Goal: Task Accomplishment & Management: Complete application form

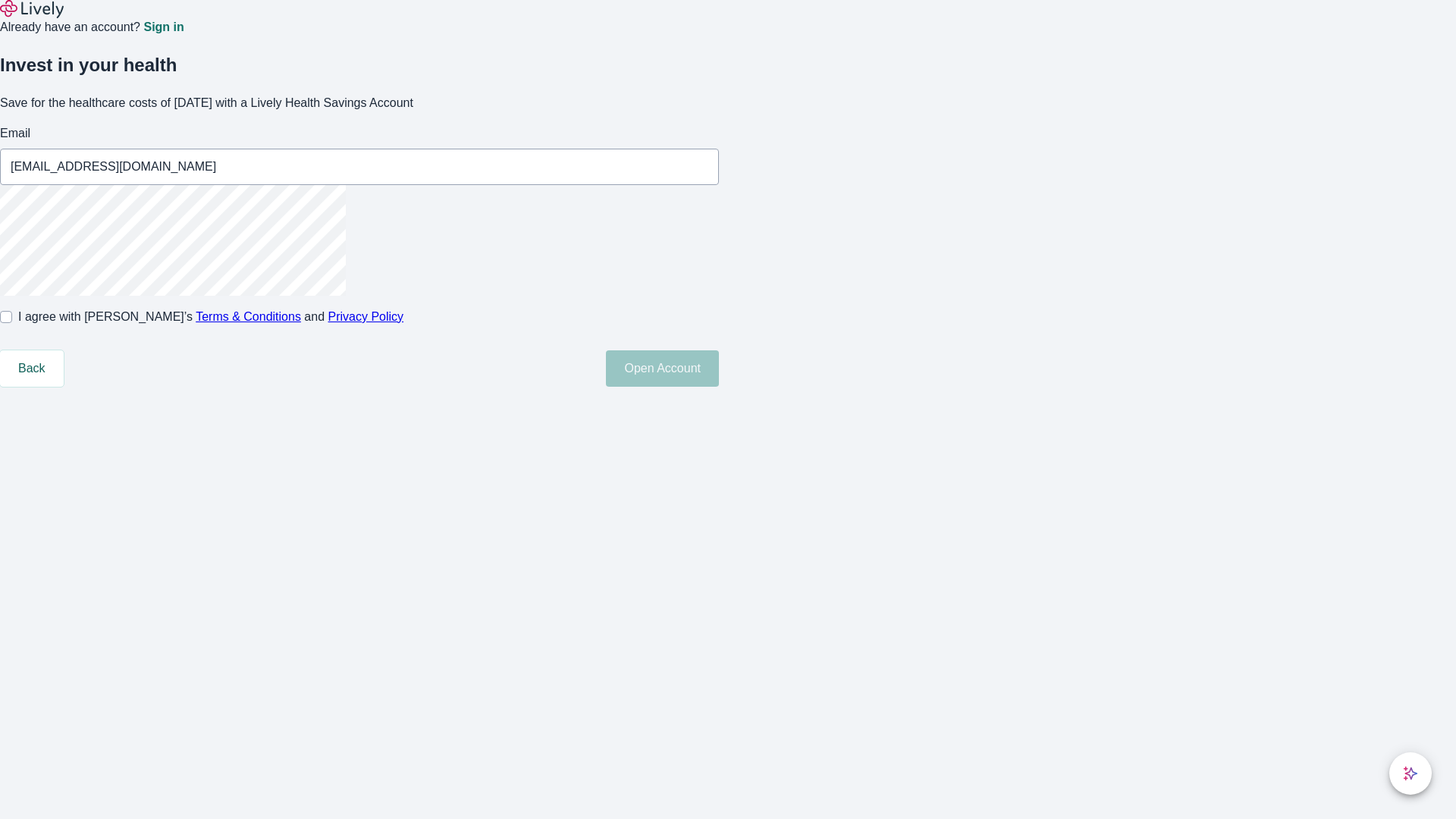
click at [12, 323] on input "I agree with Lively’s Terms & Conditions and Privacy Policy" at bounding box center [6, 317] width 12 height 12
checkbox input "true"
click at [719, 386] on button "Open Account" at bounding box center [662, 368] width 113 height 36
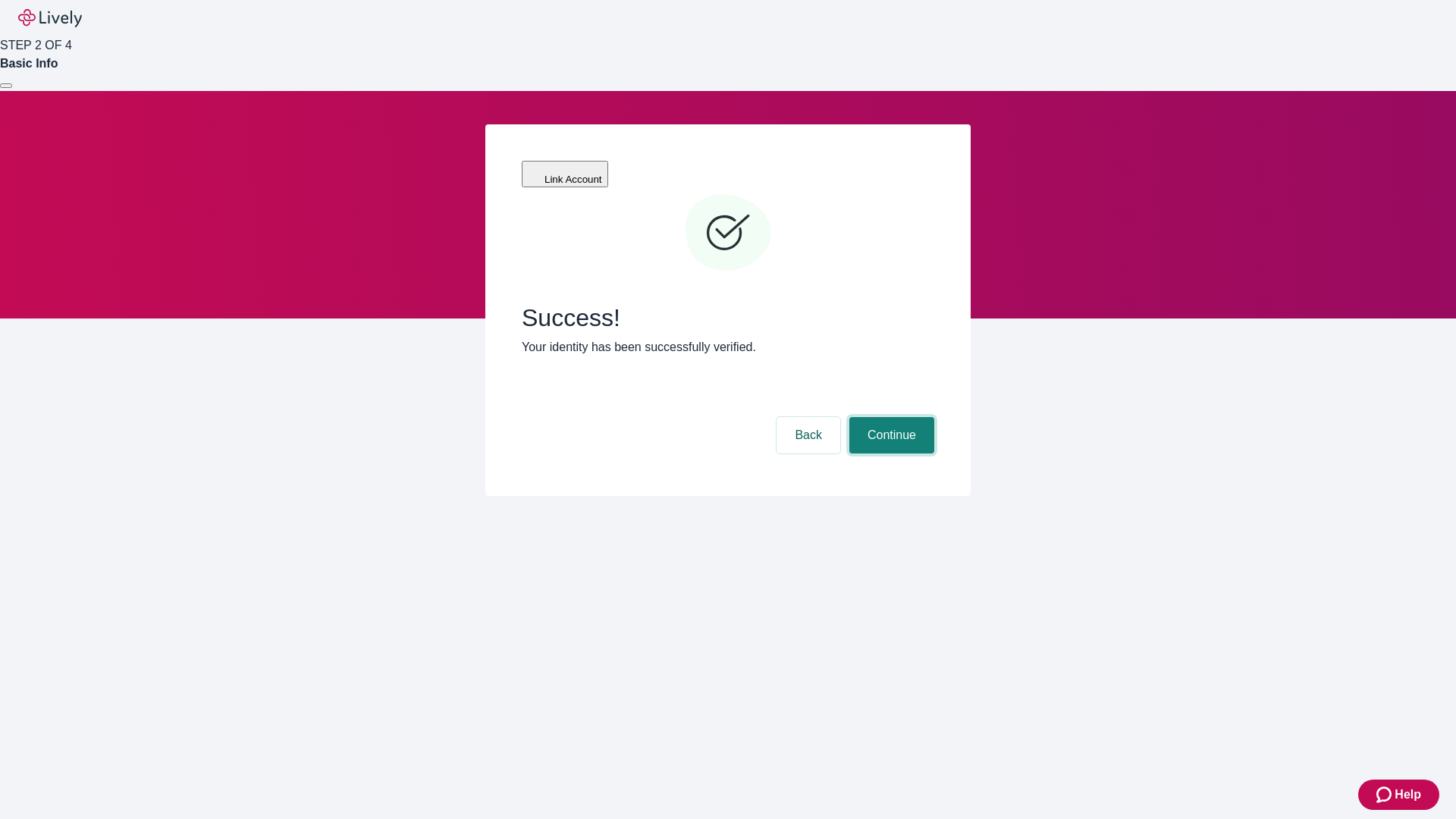
click at [889, 417] on button "Continue" at bounding box center [892, 435] width 85 height 36
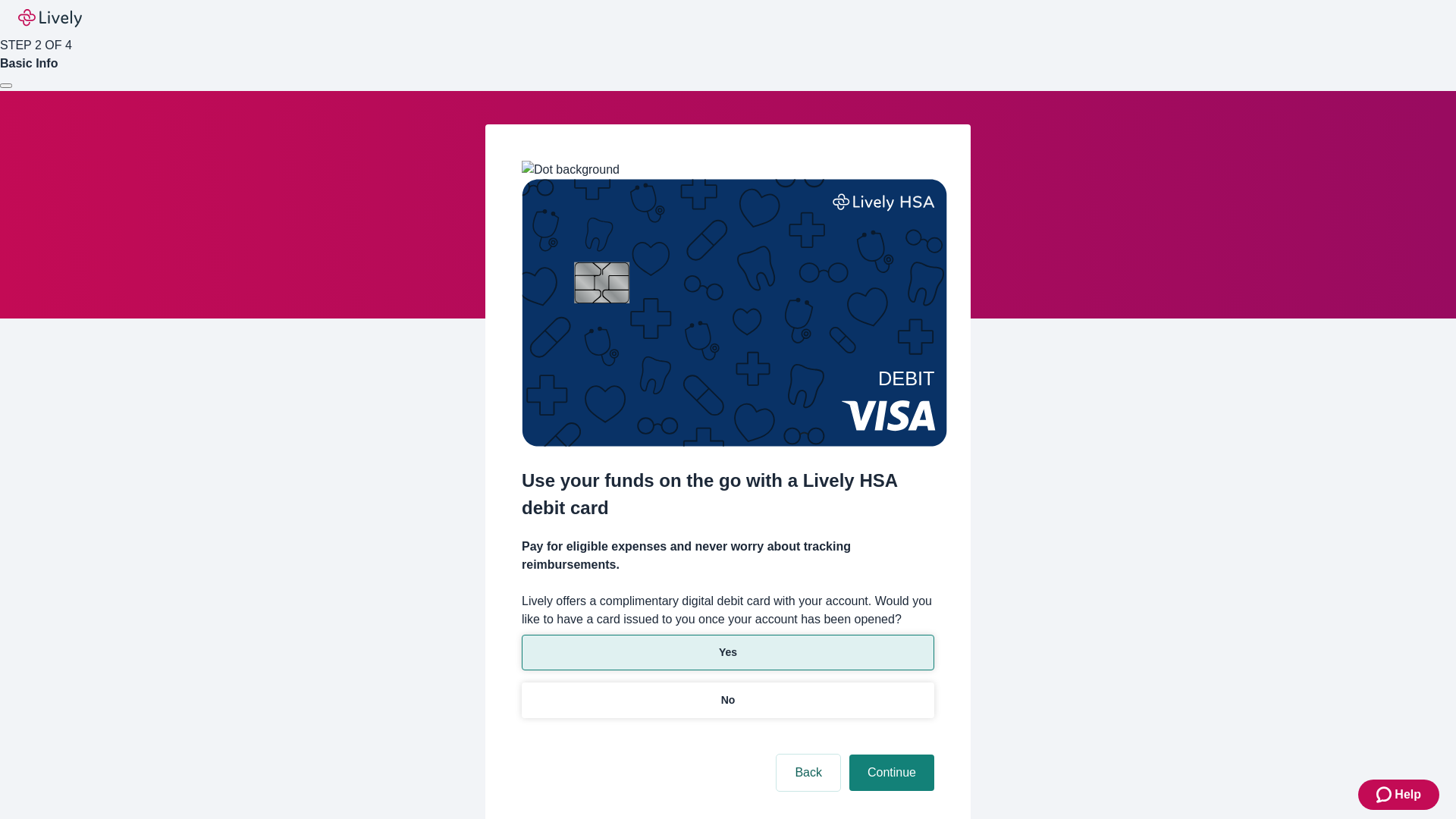
click at [727, 644] on p "Yes" at bounding box center [728, 652] width 18 height 16
click at [889, 755] on button "Continue" at bounding box center [892, 773] width 85 height 36
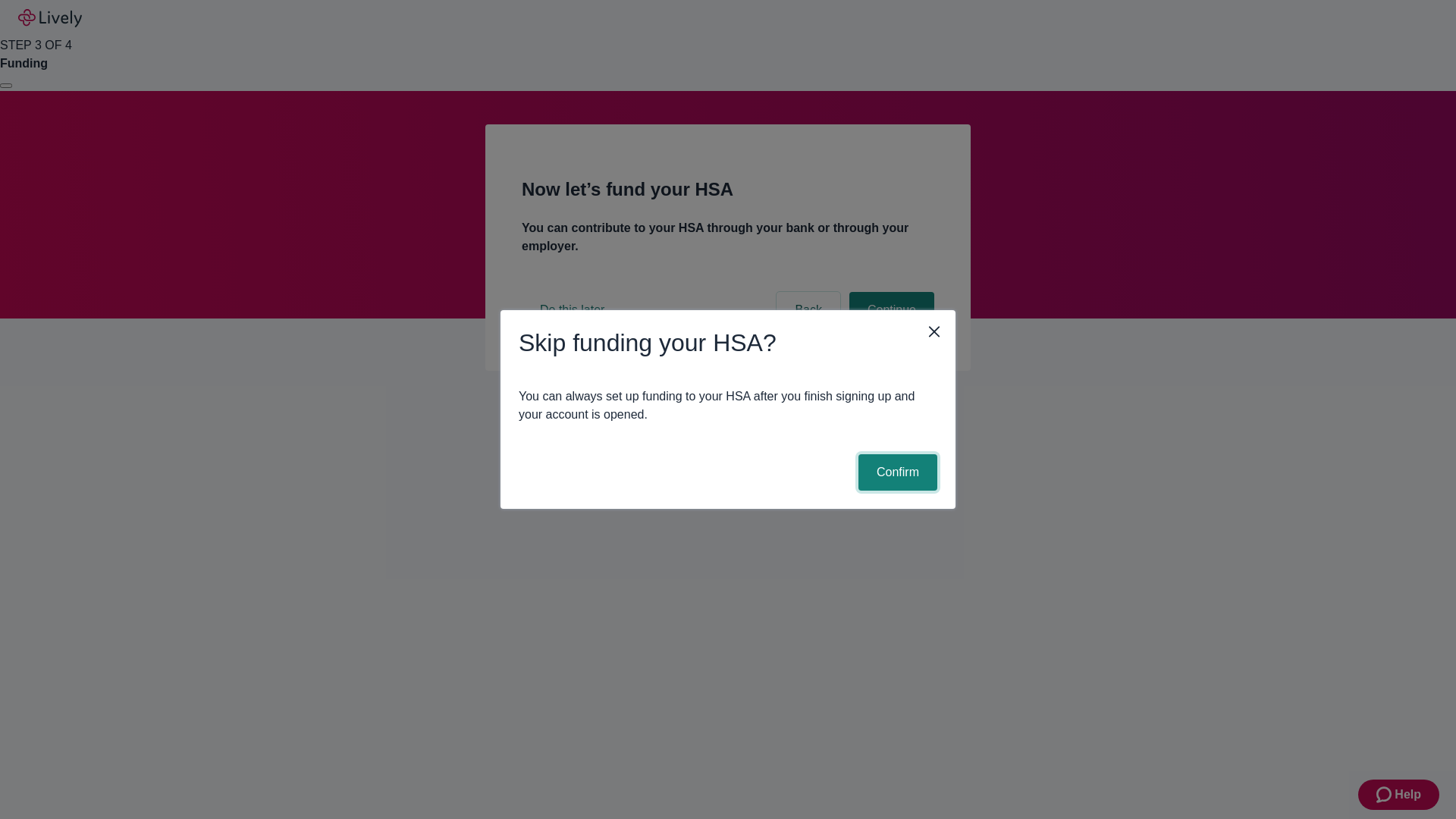
click at [895, 472] on button "Confirm" at bounding box center [898, 472] width 79 height 36
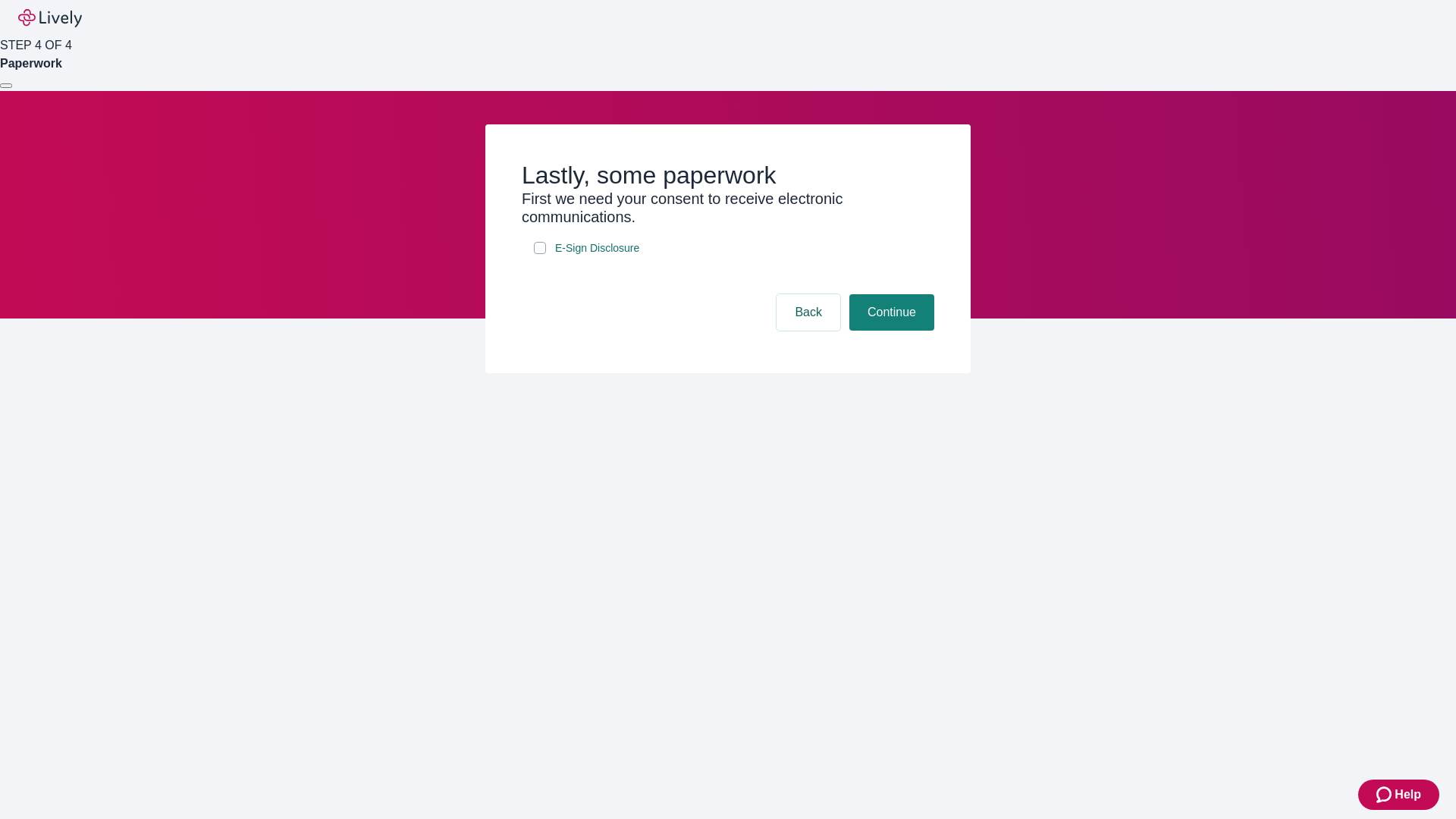
click at [540, 254] on input "E-Sign Disclosure" at bounding box center [540, 248] width 12 height 12
checkbox input "true"
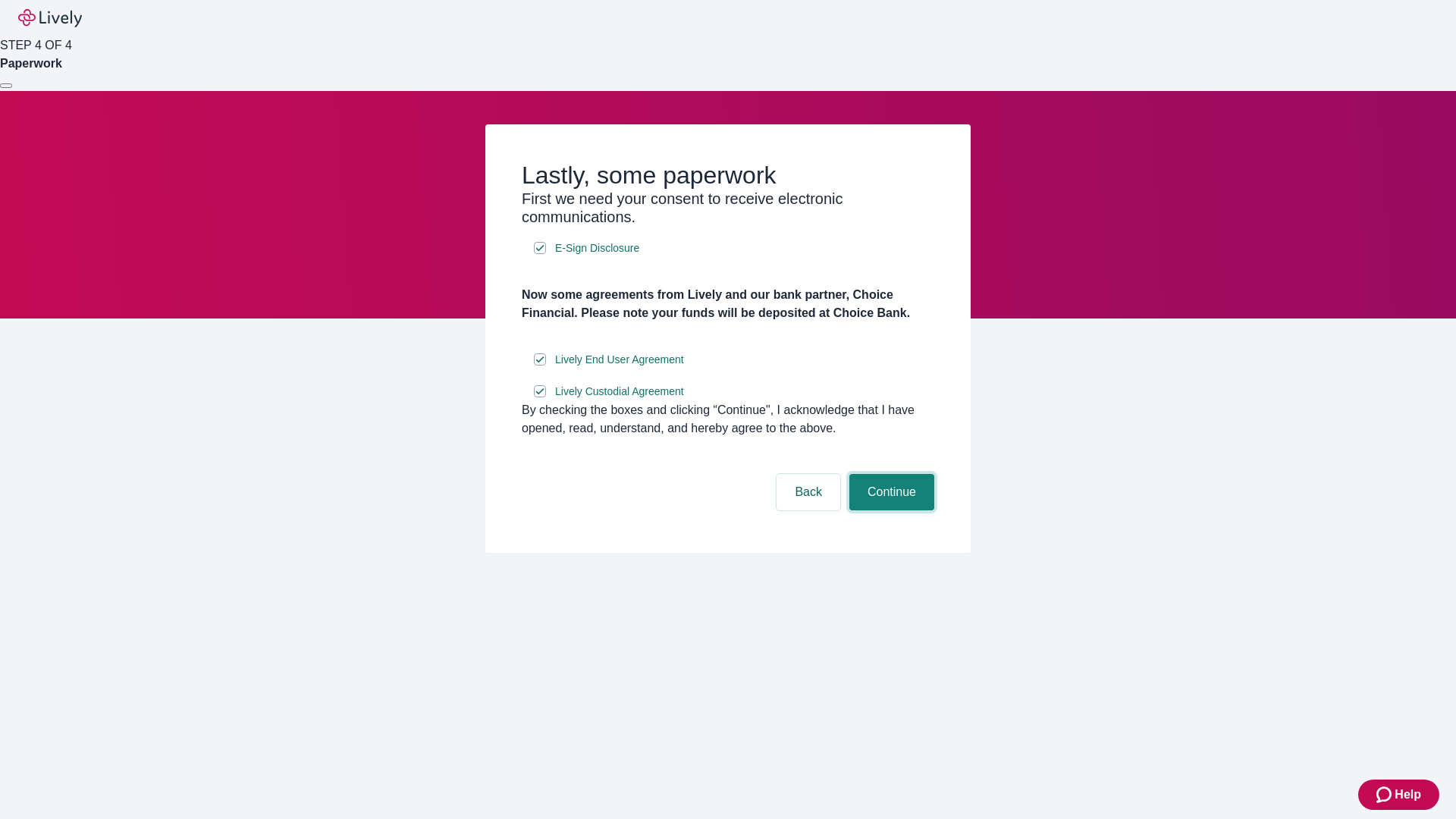
click at [889, 511] on button "Continue" at bounding box center [892, 492] width 85 height 36
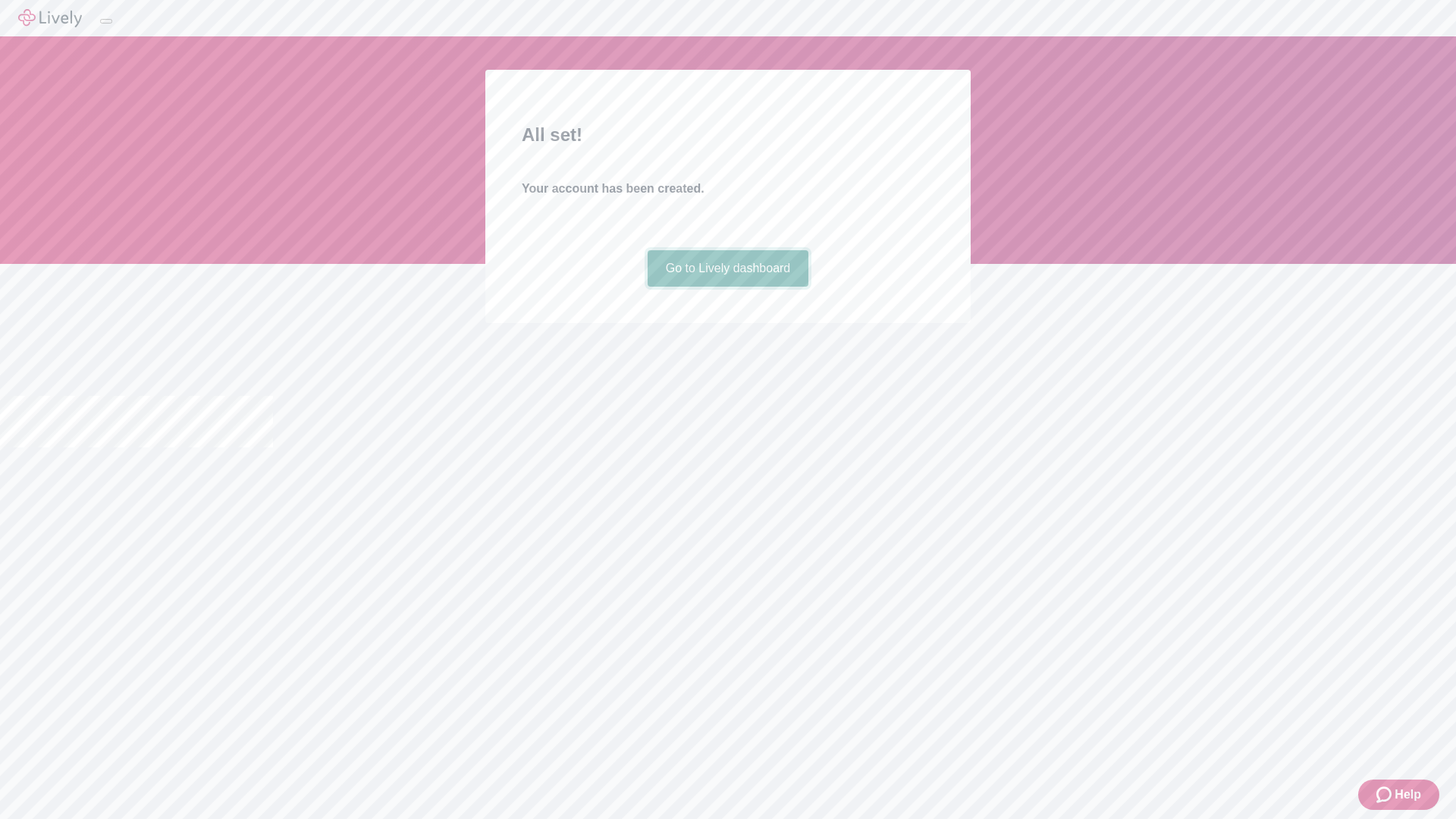
click at [727, 287] on link "Go to Lively dashboard" at bounding box center [728, 268] width 161 height 36
